Goal: Task Accomplishment & Management: Manage account settings

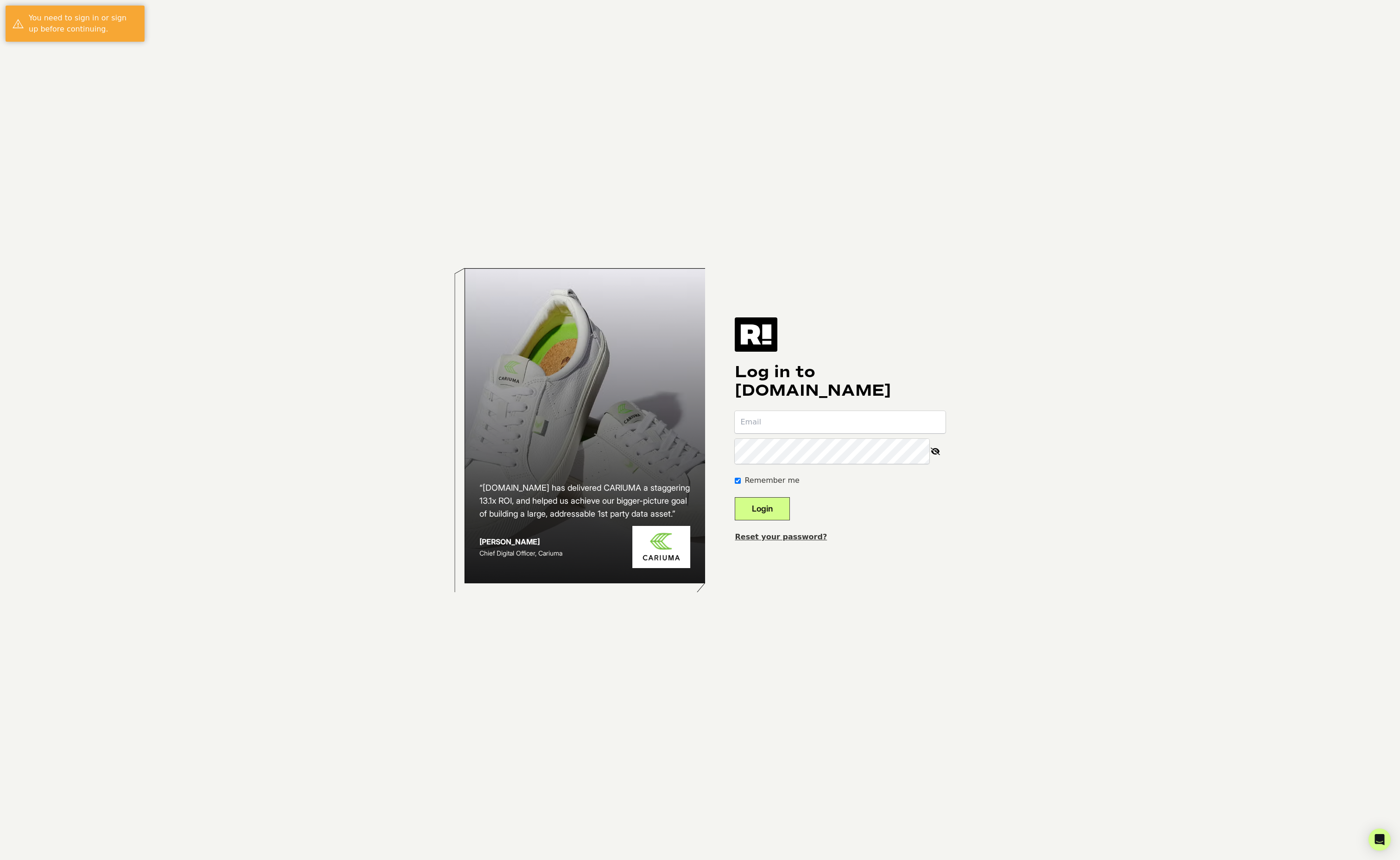
type input "ellen.hathaway@kansaspolicy.org"
click at [777, 514] on button "Login" at bounding box center [762, 509] width 55 height 23
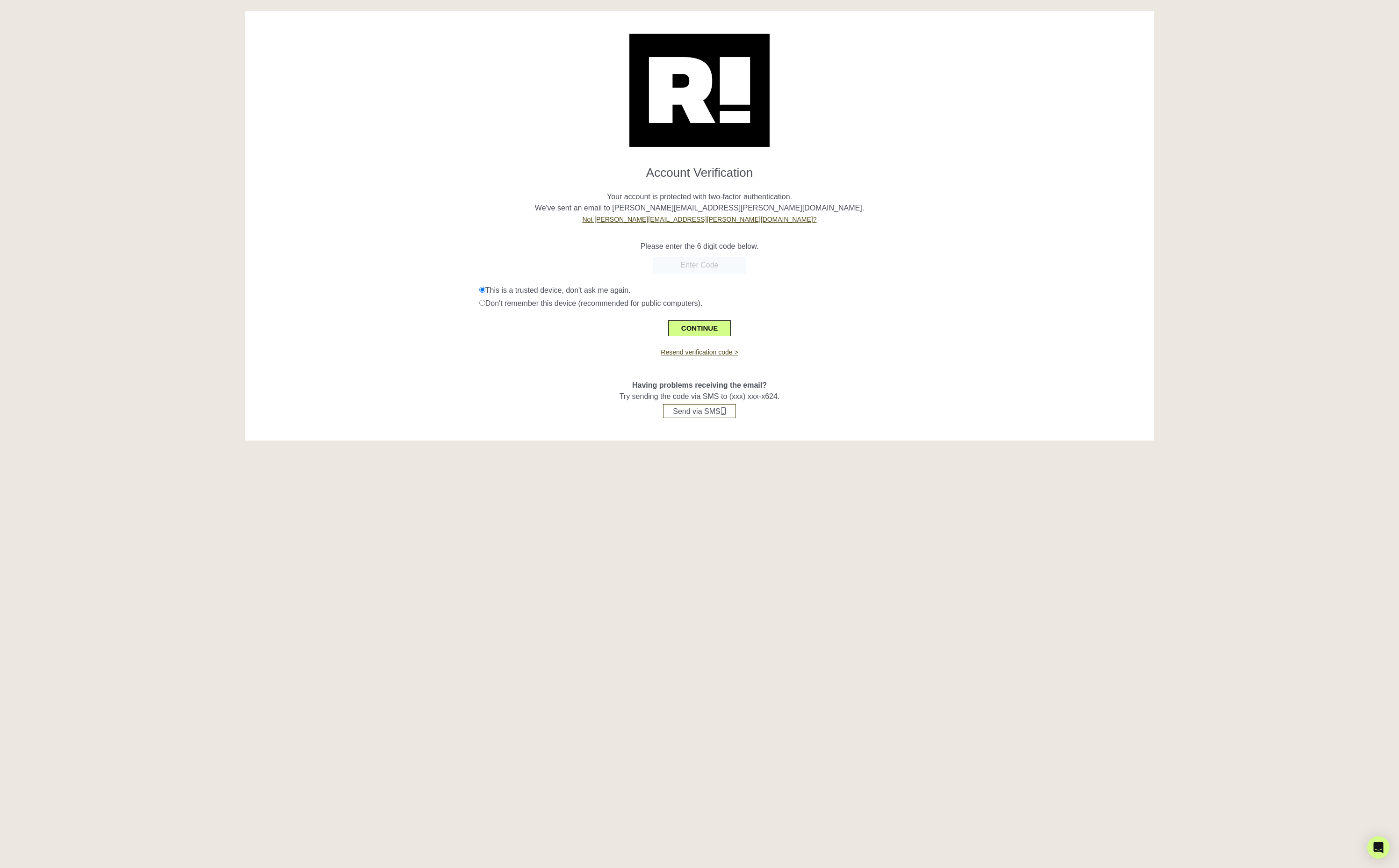
paste input "393384"
type input "393384"
click at [700, 336] on button "CONTINUE" at bounding box center [700, 328] width 63 height 16
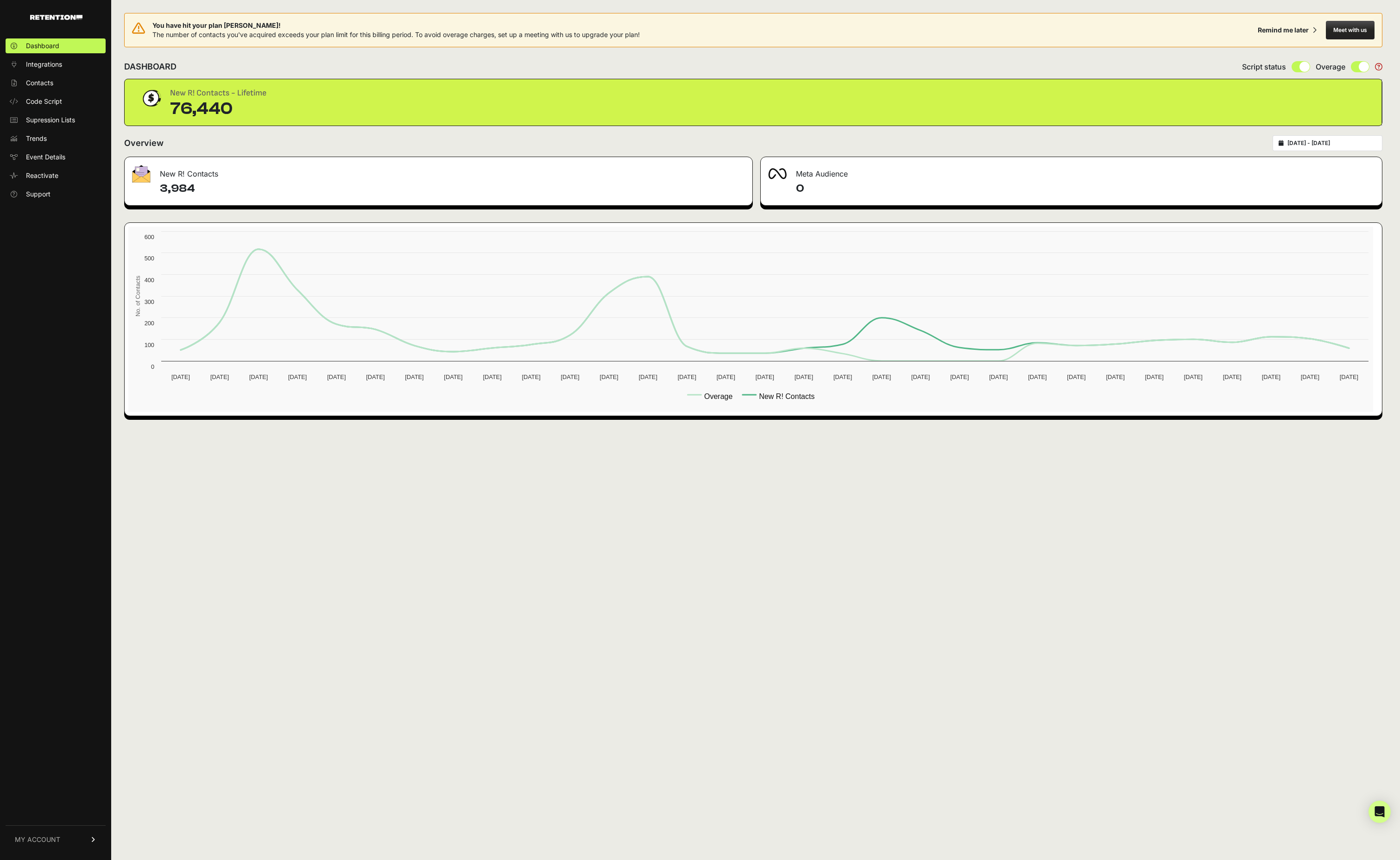
click at [53, 836] on span "MY ACCOUNT" at bounding box center [37, 839] width 45 height 9
click at [40, 804] on span "Billing" at bounding box center [34, 809] width 18 height 9
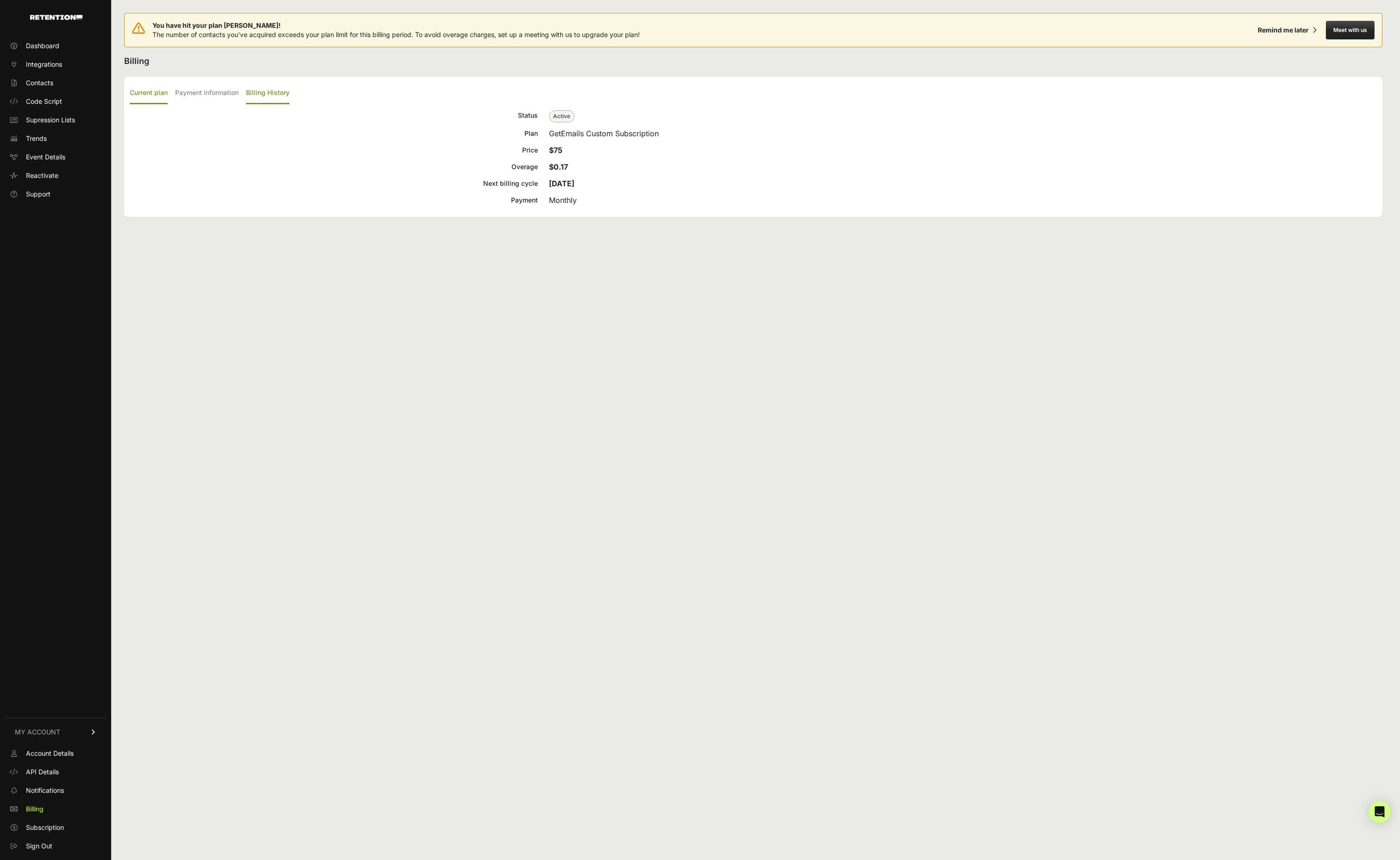
click at [290, 101] on label "Billing History" at bounding box center [268, 93] width 44 height 22
click at [0, 0] on input "Billing History" at bounding box center [0, 0] width 0 height 0
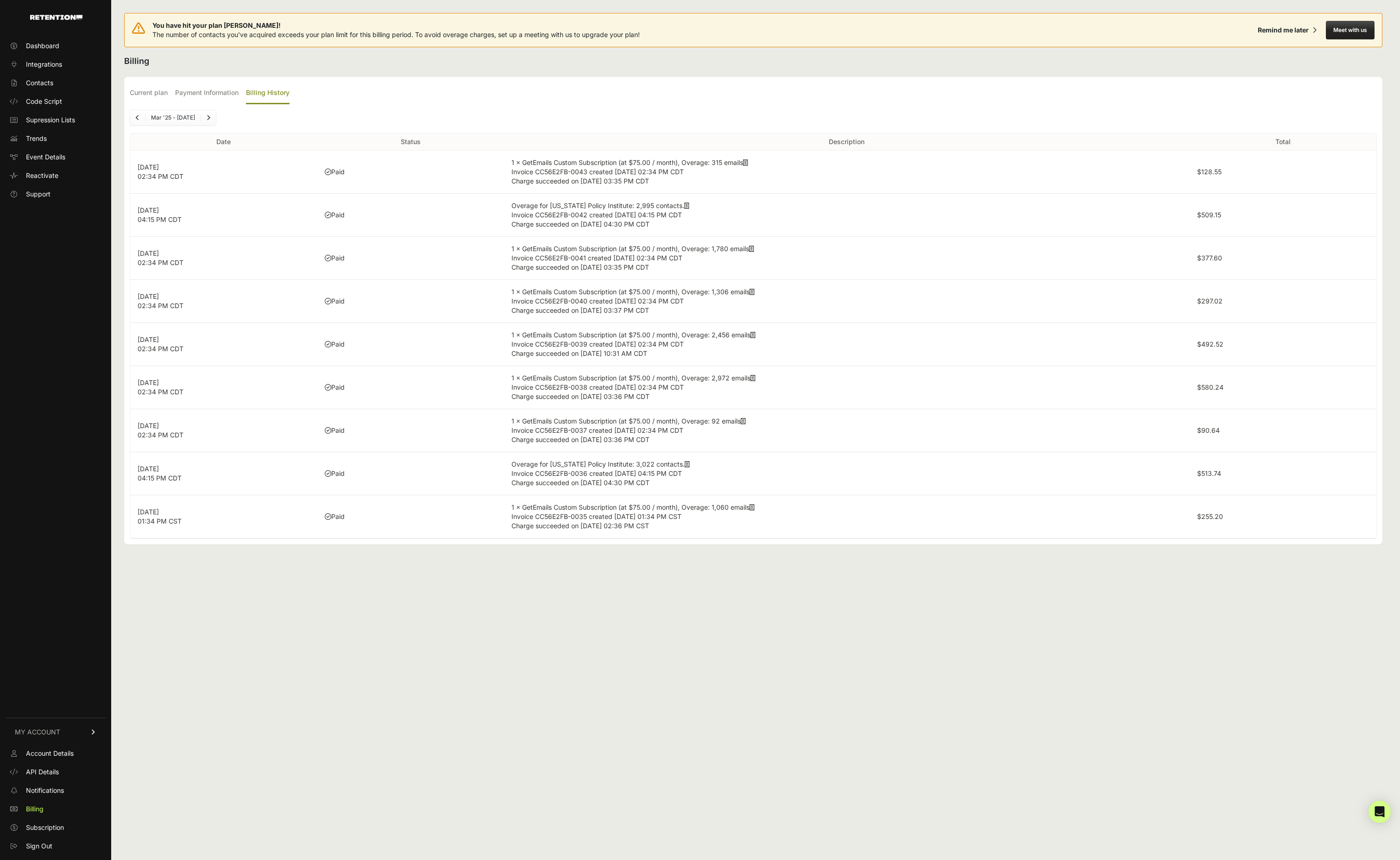
click at [1218, 218] on label "$509.15" at bounding box center [1209, 215] width 24 height 8
click at [689, 209] on icon at bounding box center [686, 205] width 5 height 6
click at [1212, 262] on label "$377.60" at bounding box center [1210, 258] width 25 height 8
click at [754, 252] on icon at bounding box center [751, 248] width 5 height 6
